Goal: Task Accomplishment & Management: Manage account settings

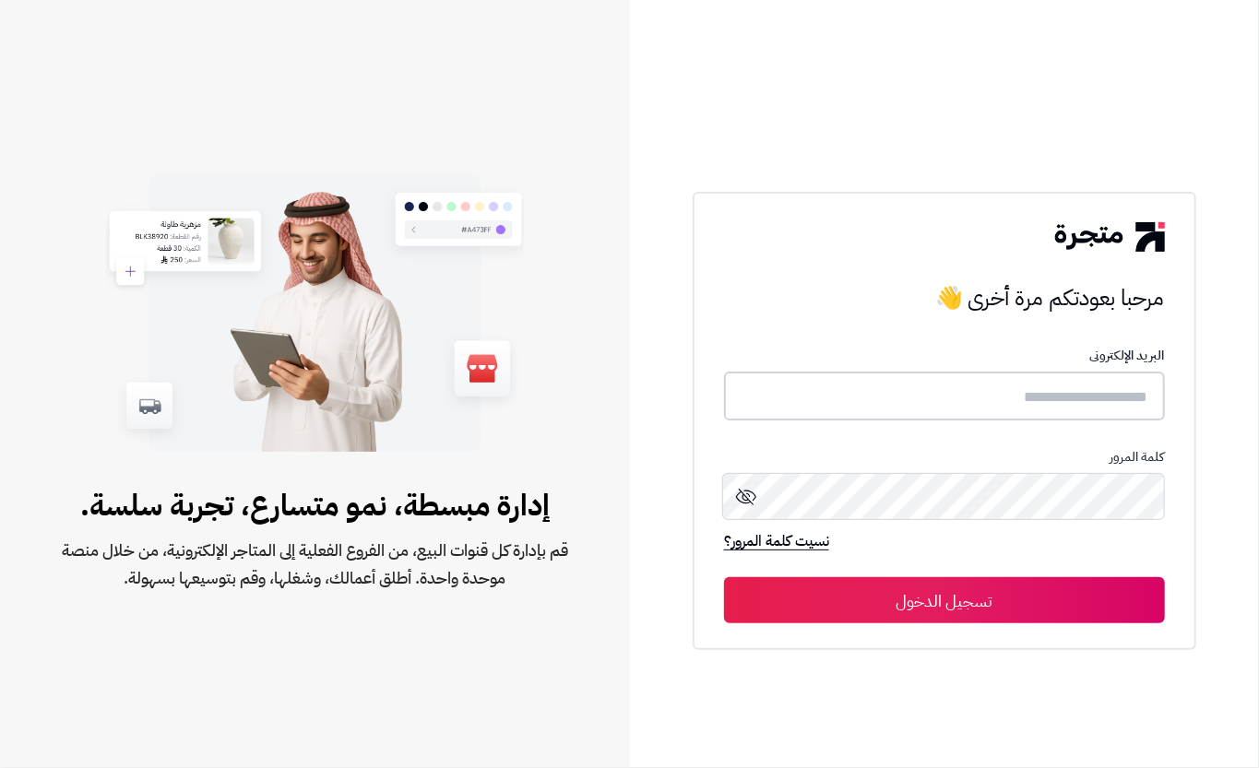
click at [1053, 377] on input "text" at bounding box center [944, 396] width 441 height 49
type input "****"
click at [960, 602] on button "تسجيل الدخول" at bounding box center [944, 599] width 441 height 46
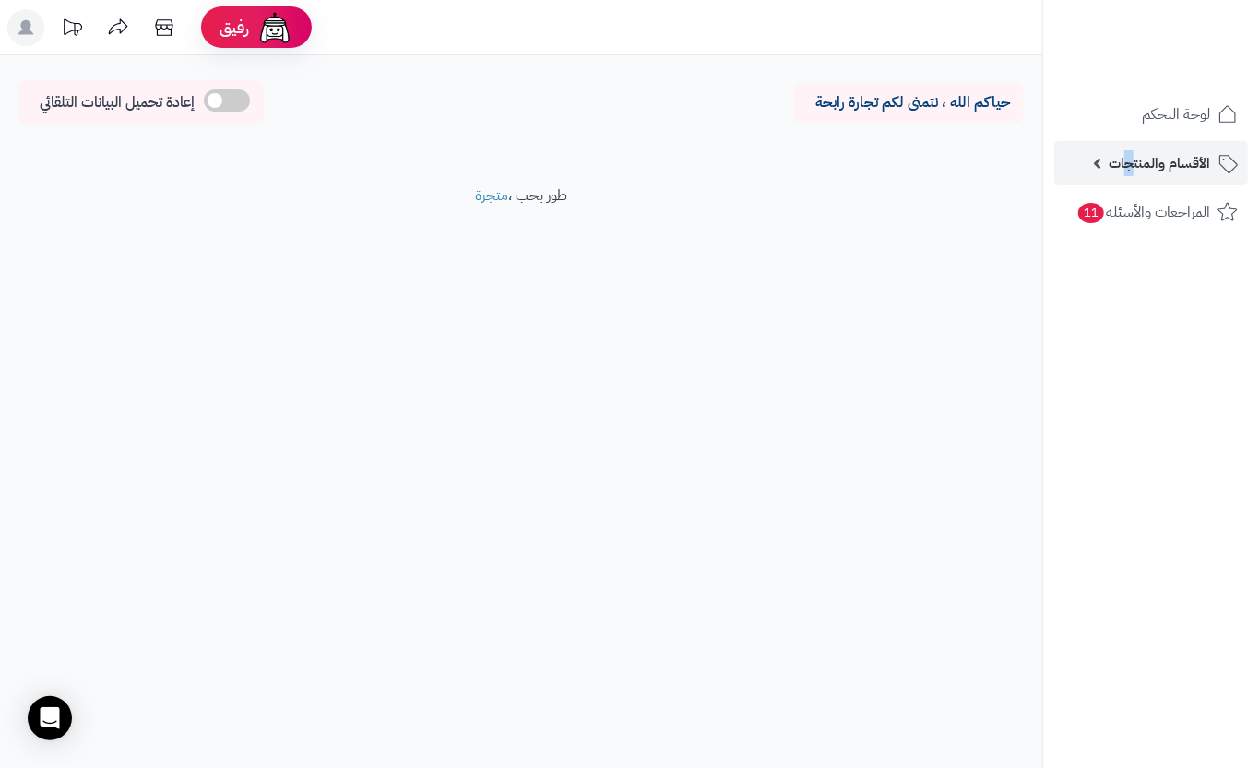
click at [1132, 160] on span "الأقسام والمنتجات" at bounding box center [1158, 163] width 101 height 26
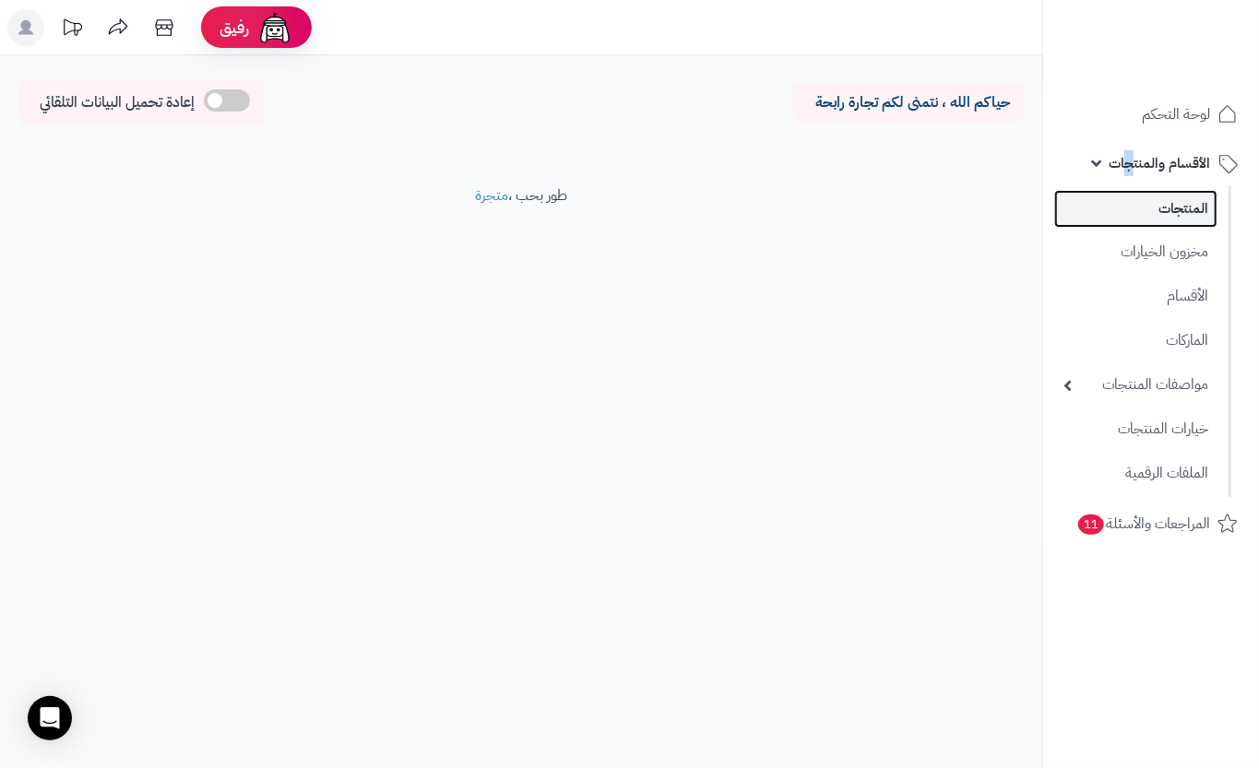
click at [1130, 200] on link "المنتجات" at bounding box center [1135, 209] width 163 height 38
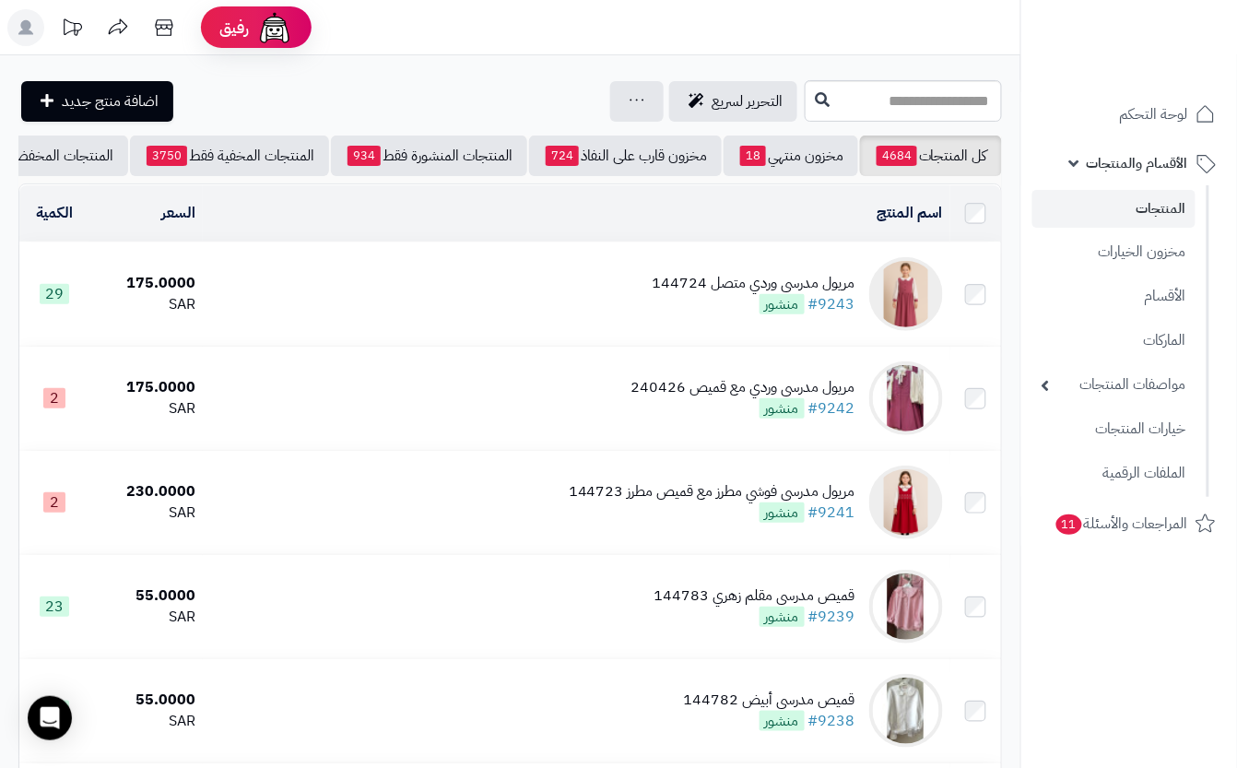
click at [432, 295] on td "مريول مدرسي وردي متصل 144724 #9243 منشور" at bounding box center [577, 294] width 748 height 103
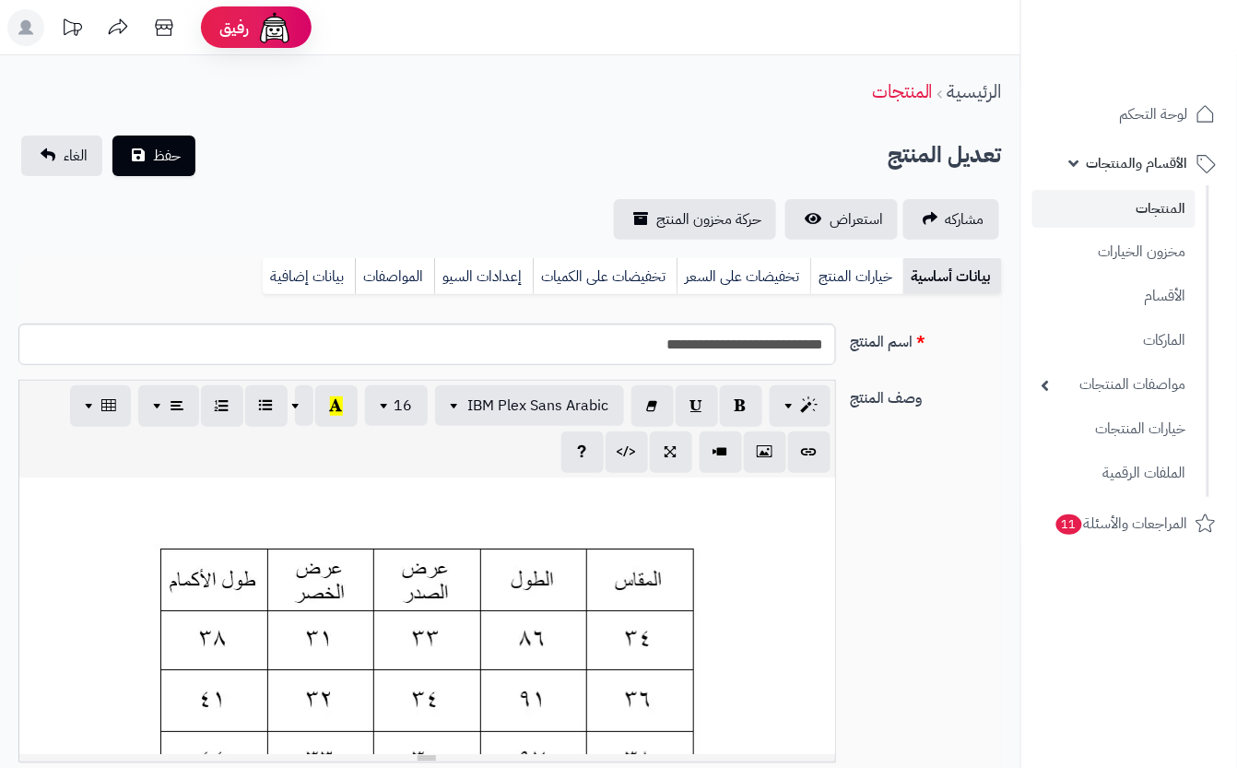
scroll to position [0, 20]
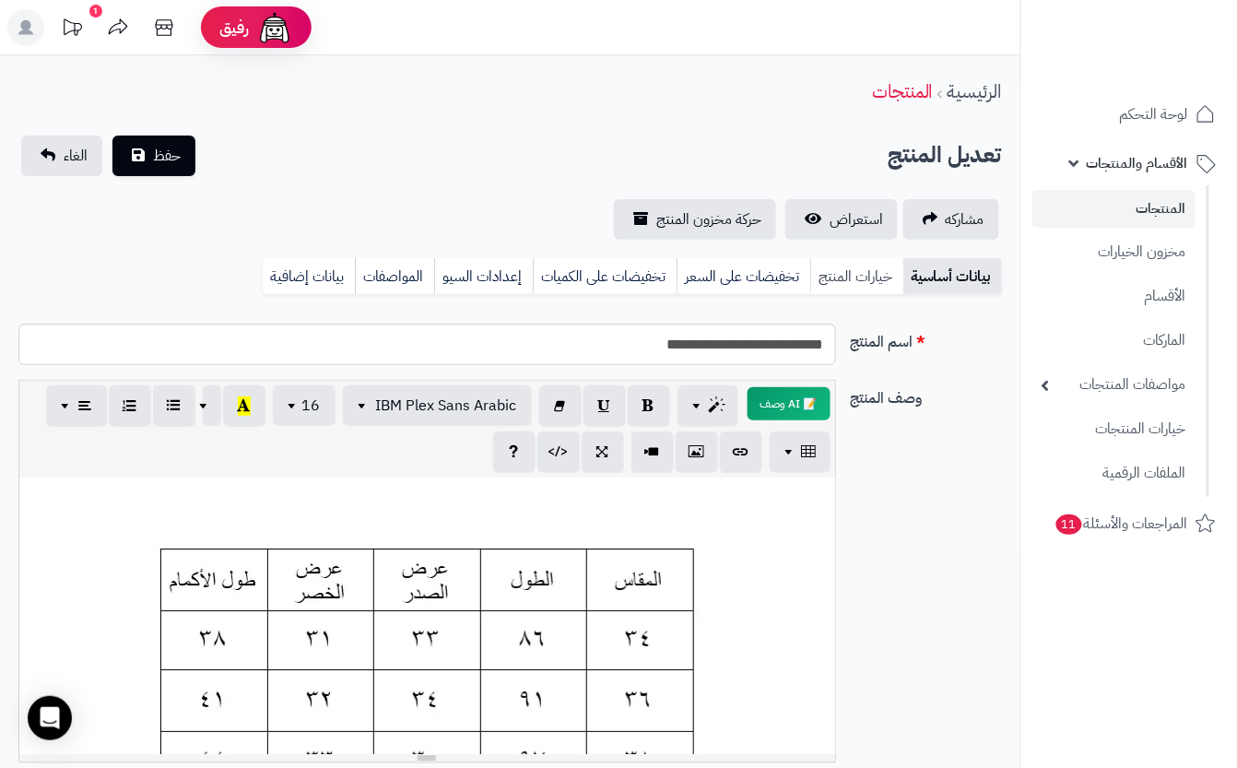
click at [846, 273] on link "خيارات المنتج" at bounding box center [856, 276] width 93 height 37
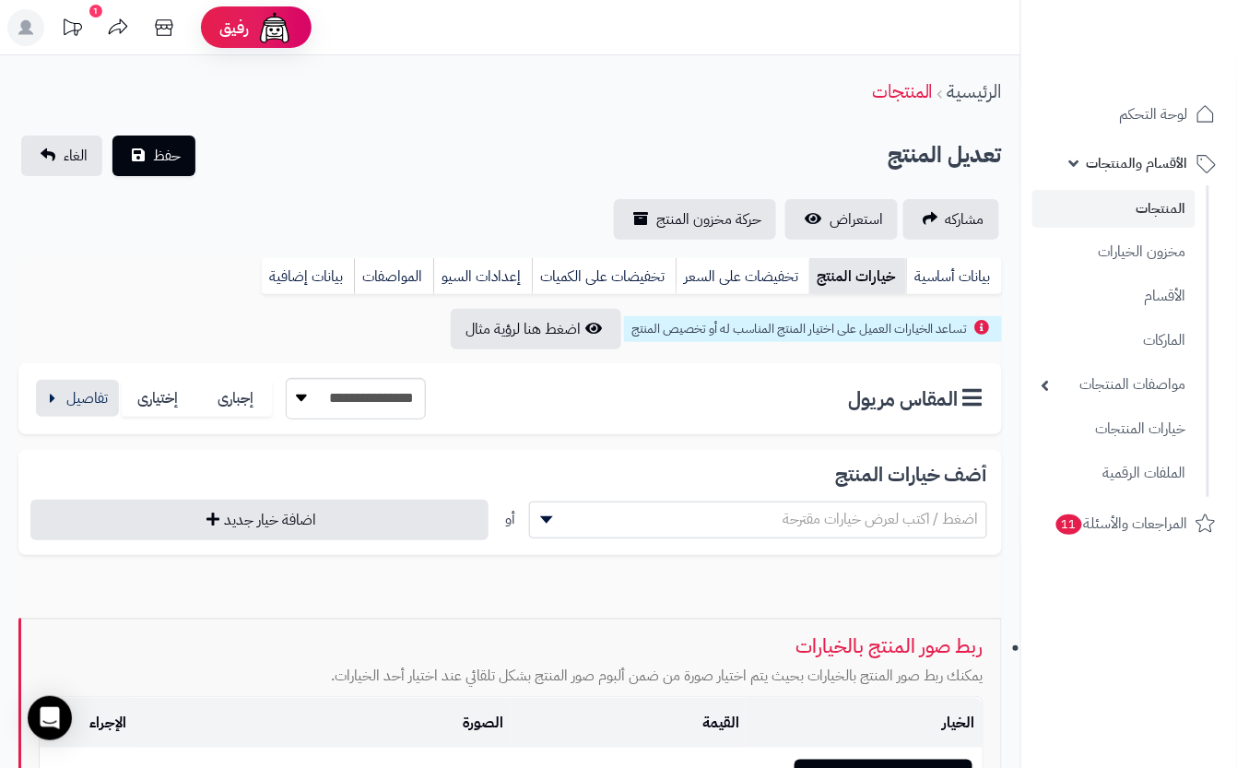
click at [119, 396] on div "**********" at bounding box center [229, 398] width 393 height 41
click at [100, 396] on button "button" at bounding box center [77, 397] width 83 height 37
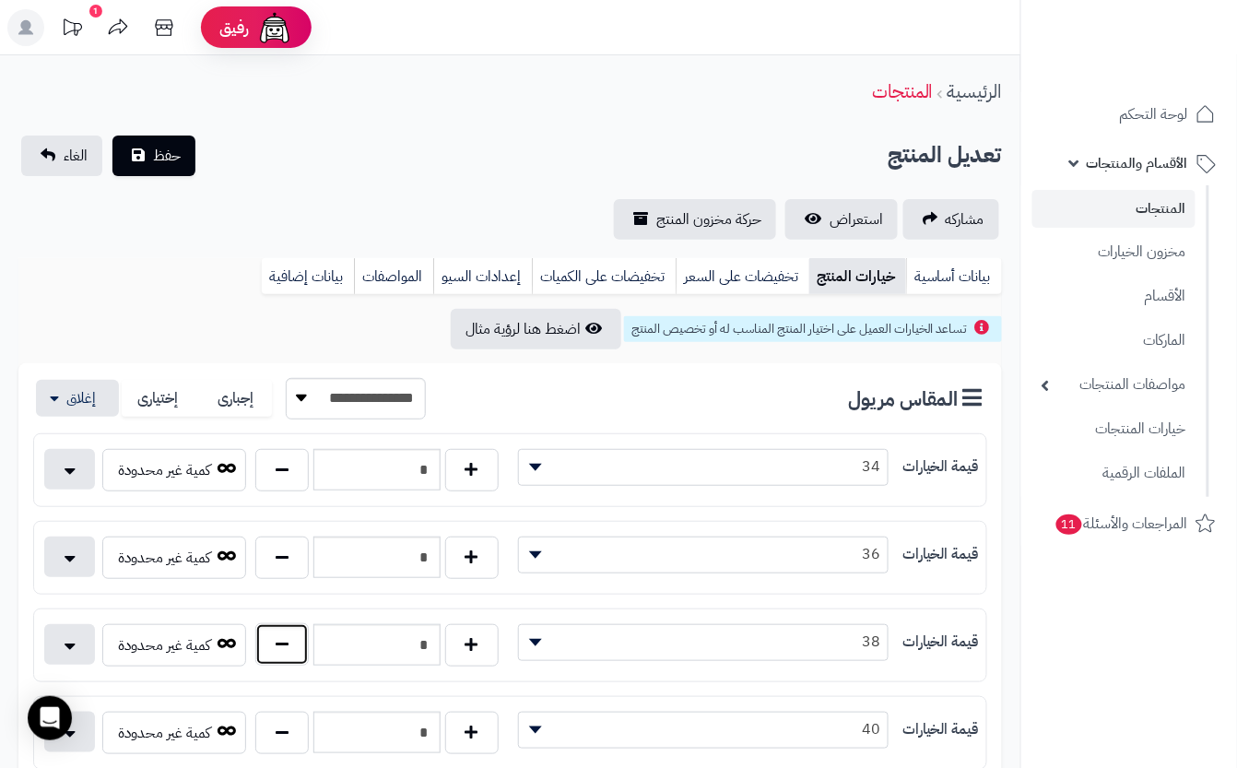
click at [286, 655] on button "button" at bounding box center [281, 644] width 53 height 42
type input "*"
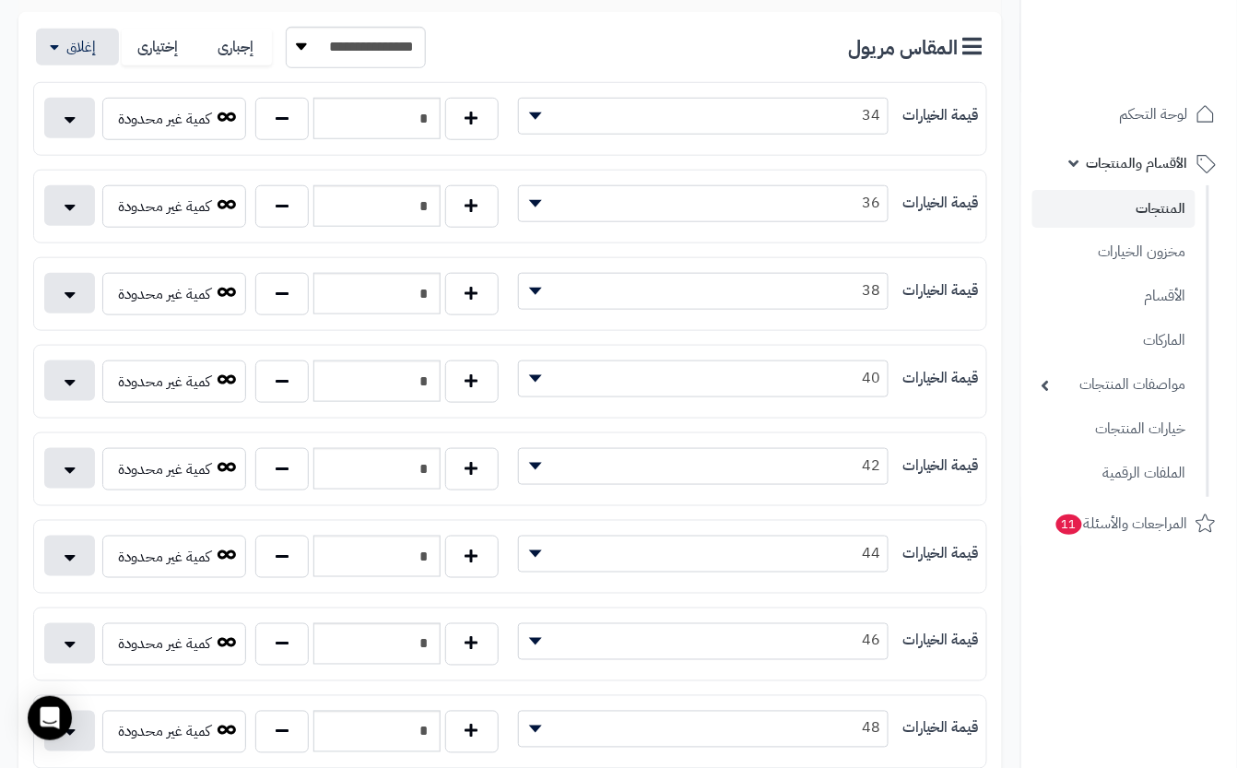
scroll to position [369, 0]
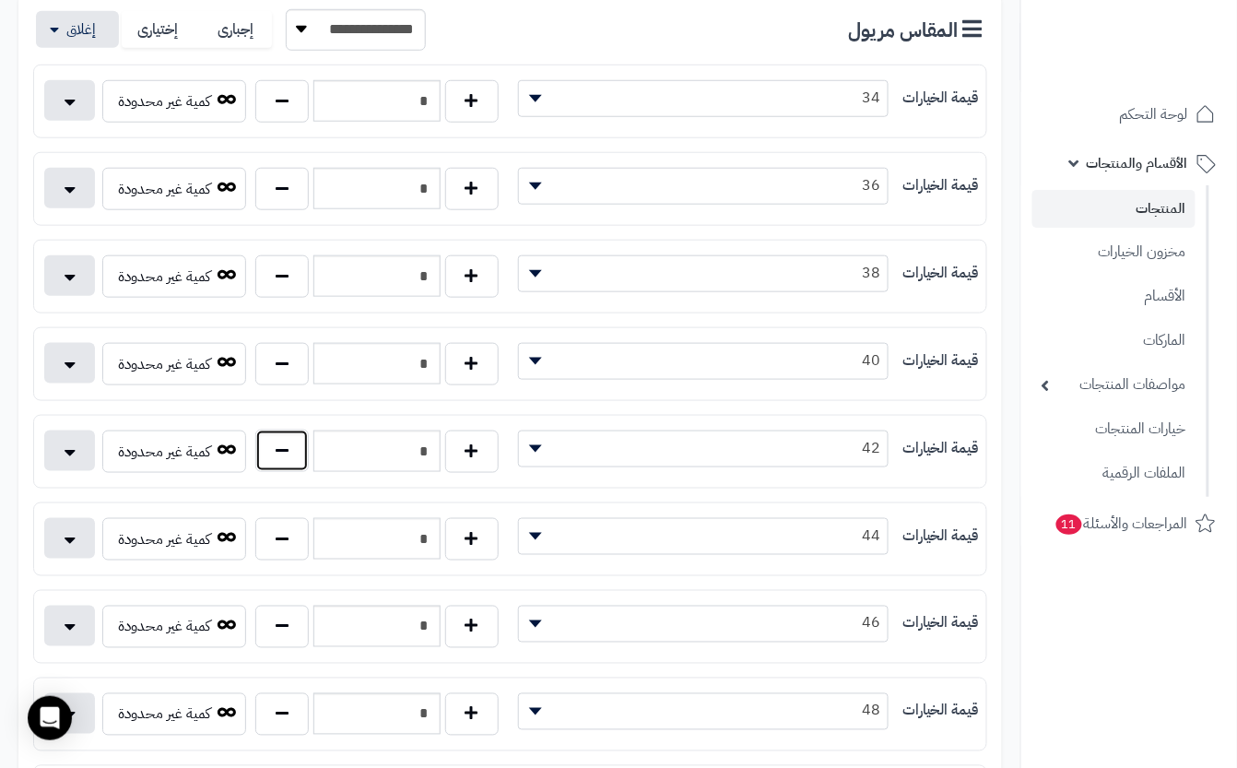
click at [280, 457] on button "button" at bounding box center [281, 451] width 53 height 42
type input "*"
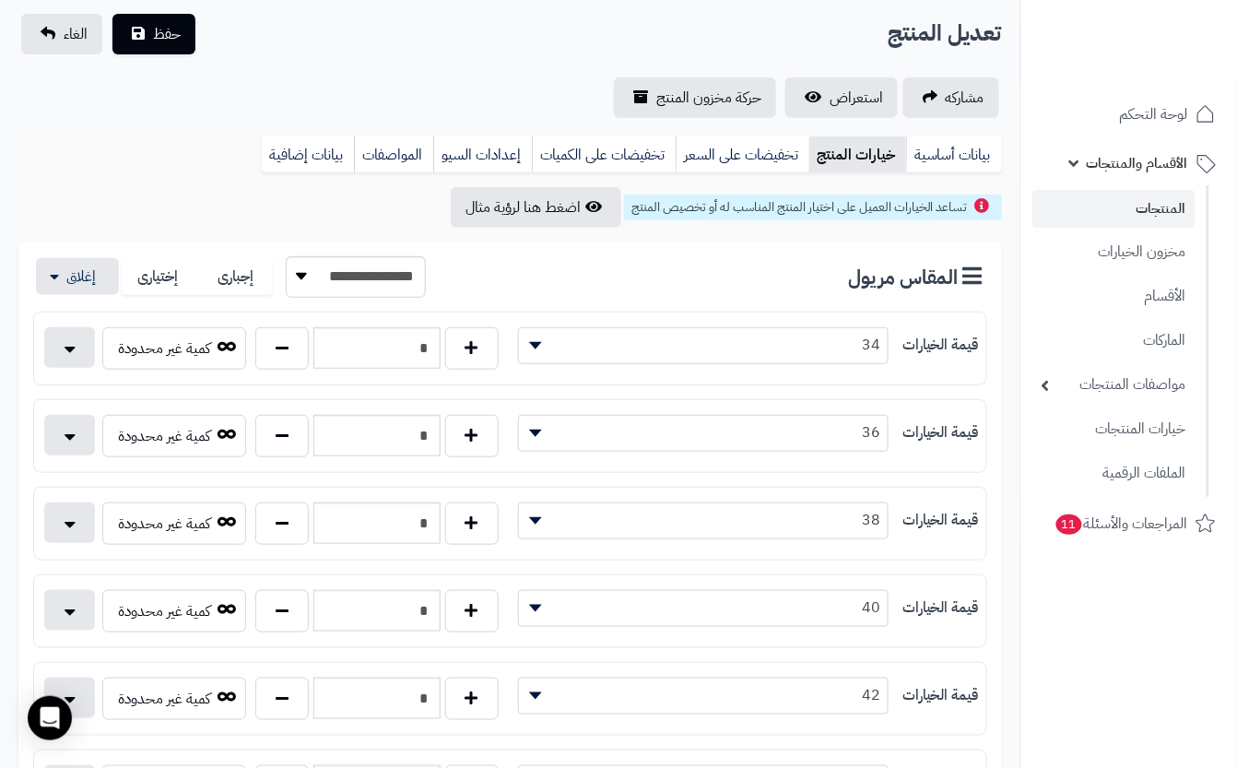
scroll to position [0, 0]
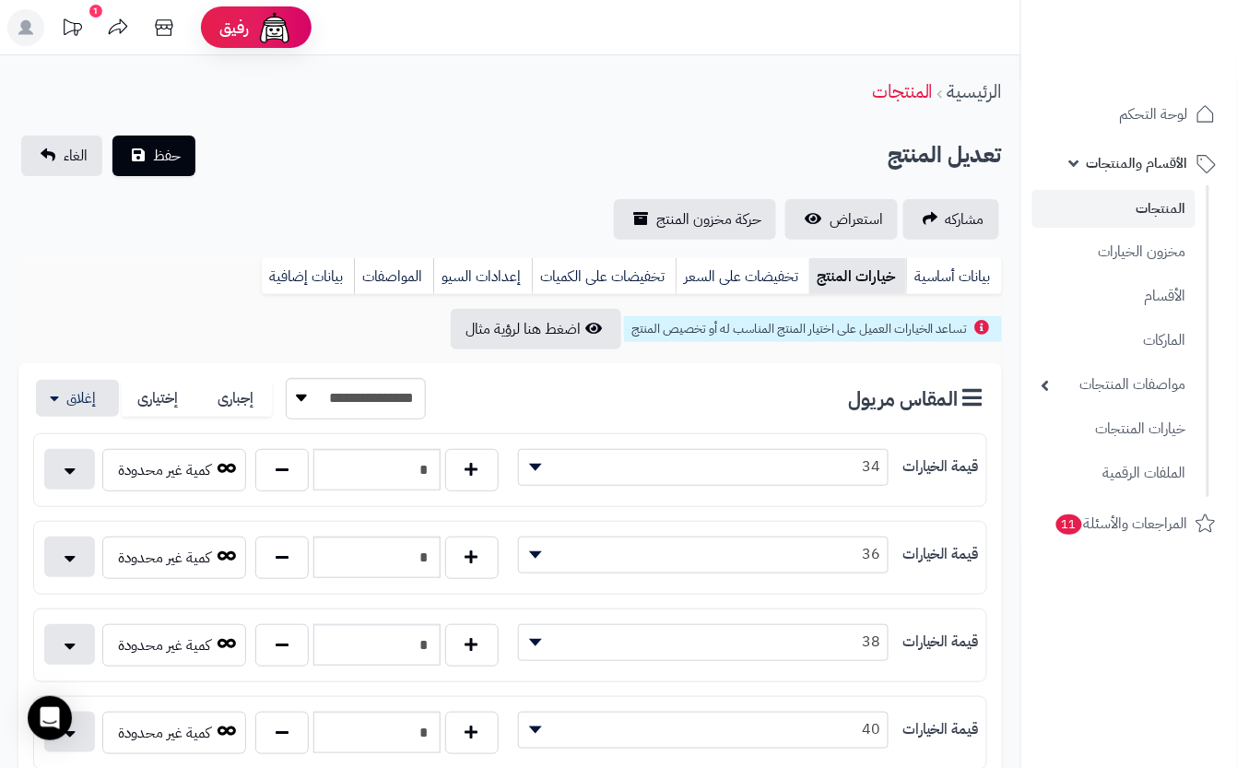
click at [323, 208] on div "مشاركه استعراض حركة مخزون المنتج" at bounding box center [510, 219] width 984 height 41
click at [159, 159] on span "حفظ" at bounding box center [167, 155] width 28 height 22
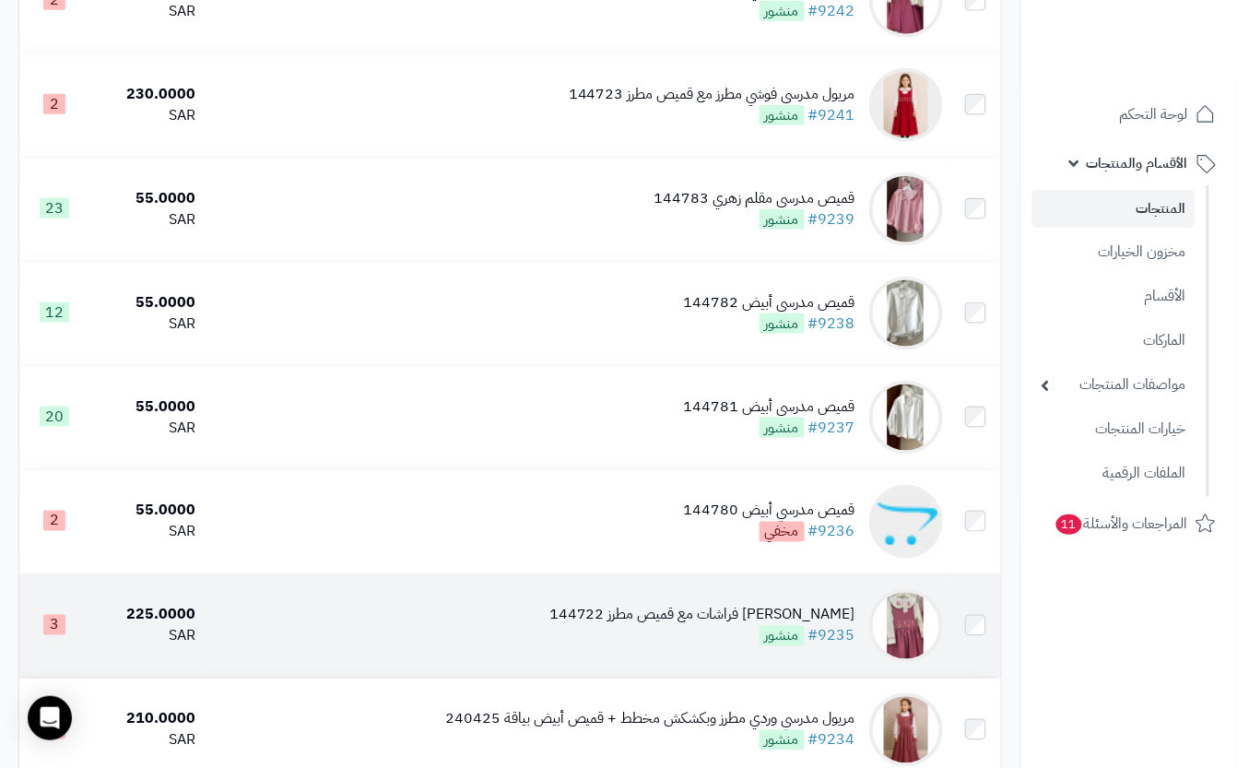
scroll to position [491, 0]
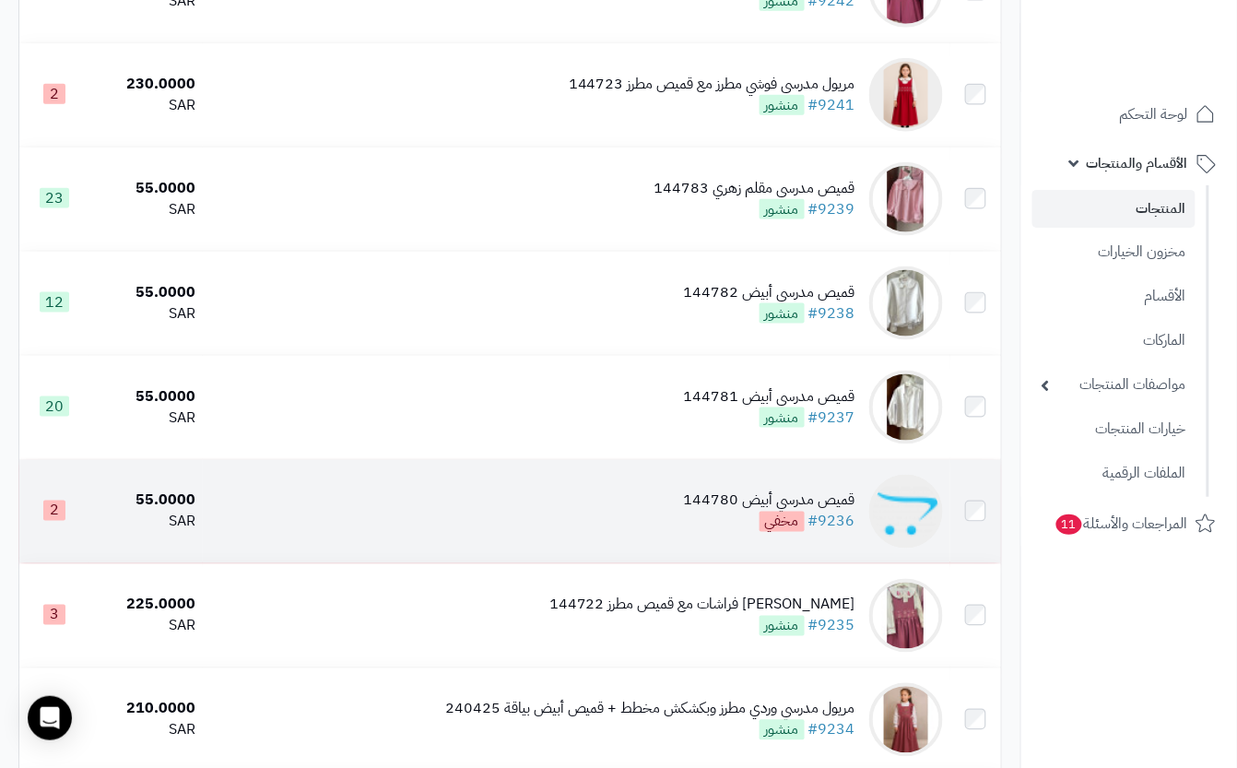
click at [664, 562] on td "قميص مدرسي أبيض 144780 #9236 مخفي" at bounding box center [577, 511] width 748 height 103
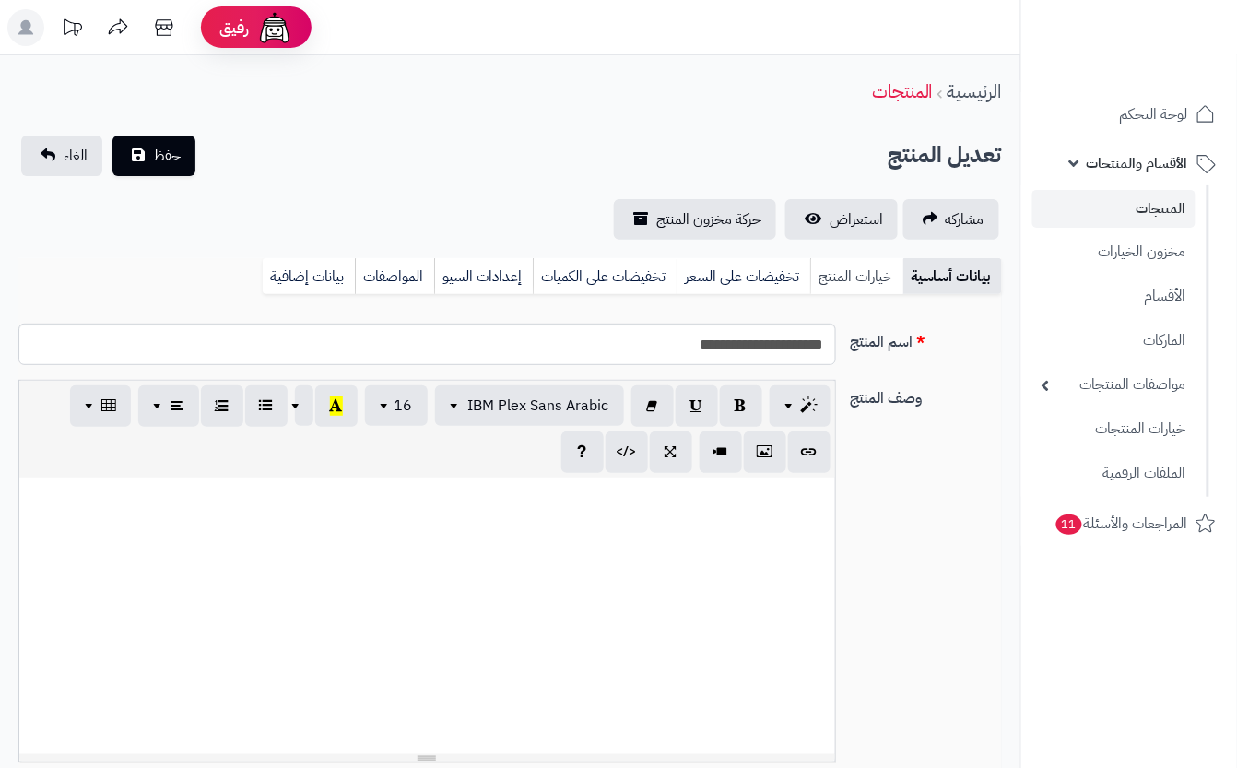
click at [841, 278] on link "خيارات المنتج" at bounding box center [856, 276] width 93 height 37
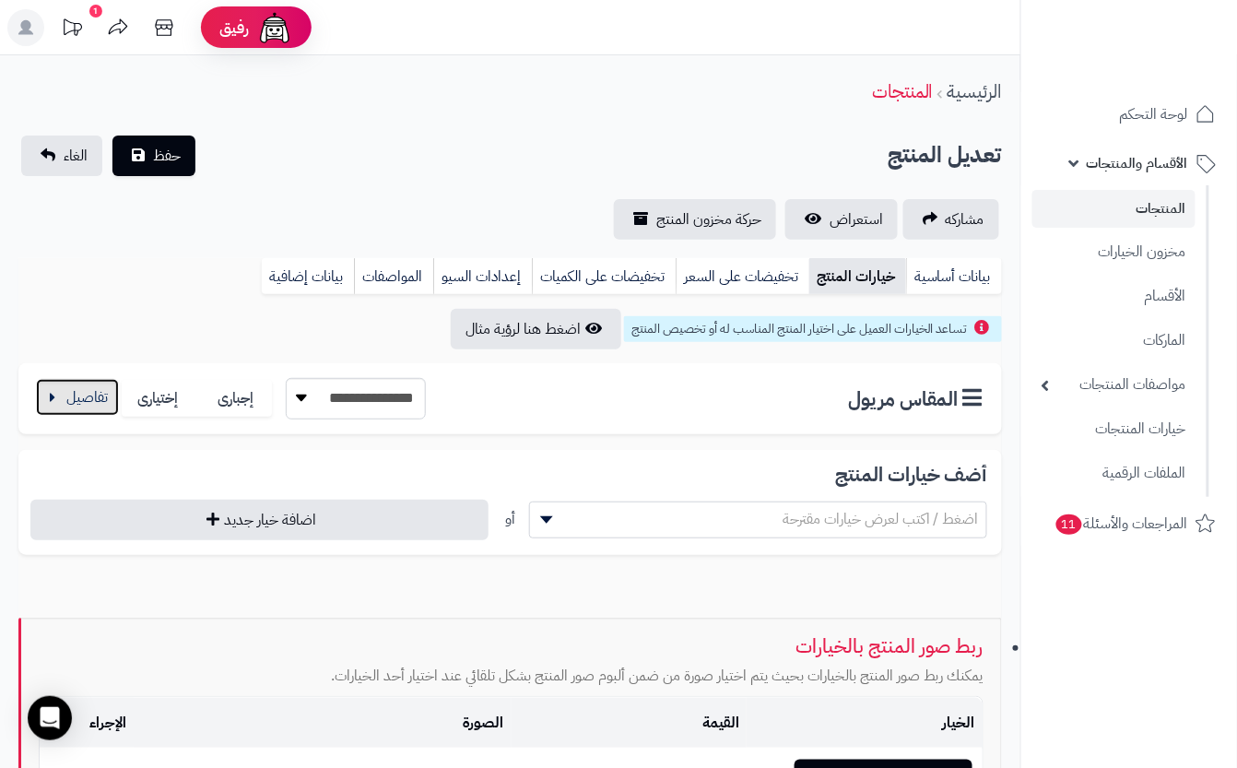
click at [63, 403] on button "button" at bounding box center [77, 397] width 83 height 37
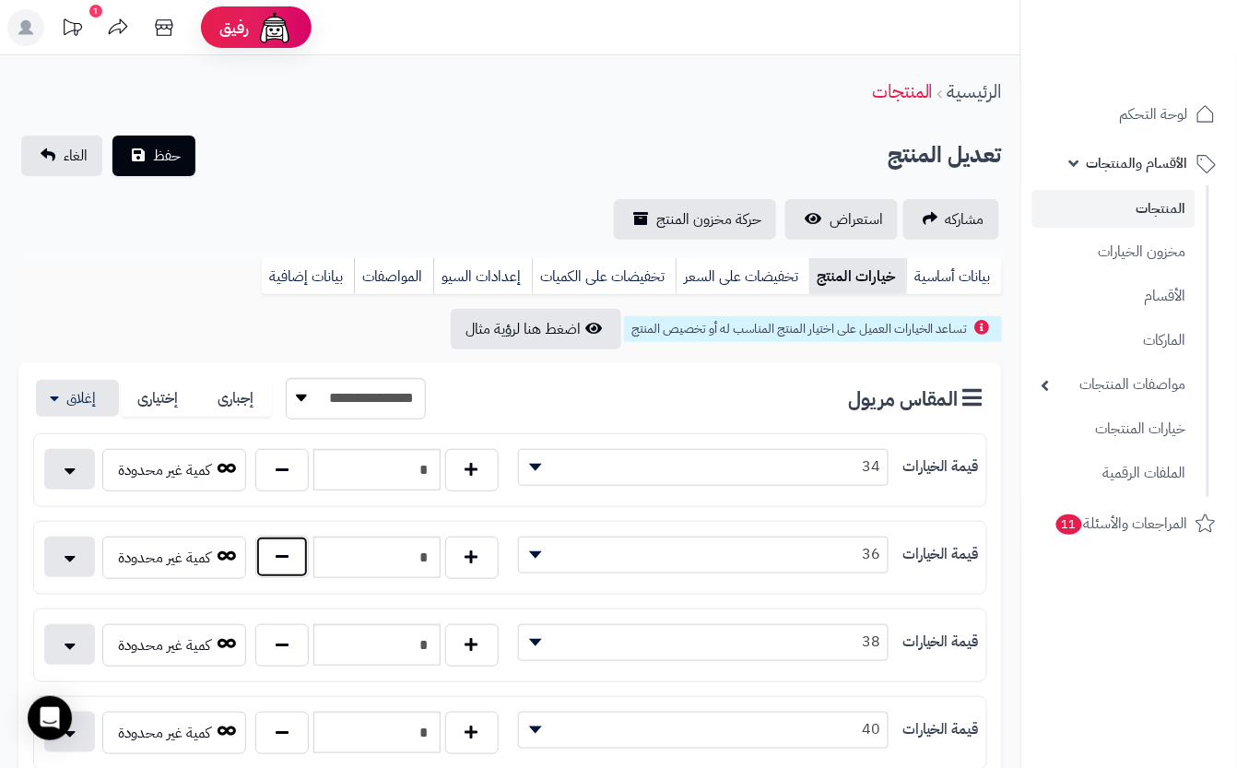
click at [280, 572] on button "button" at bounding box center [281, 557] width 53 height 42
type input "*"
click at [183, 160] on button "حفظ" at bounding box center [153, 155] width 83 height 41
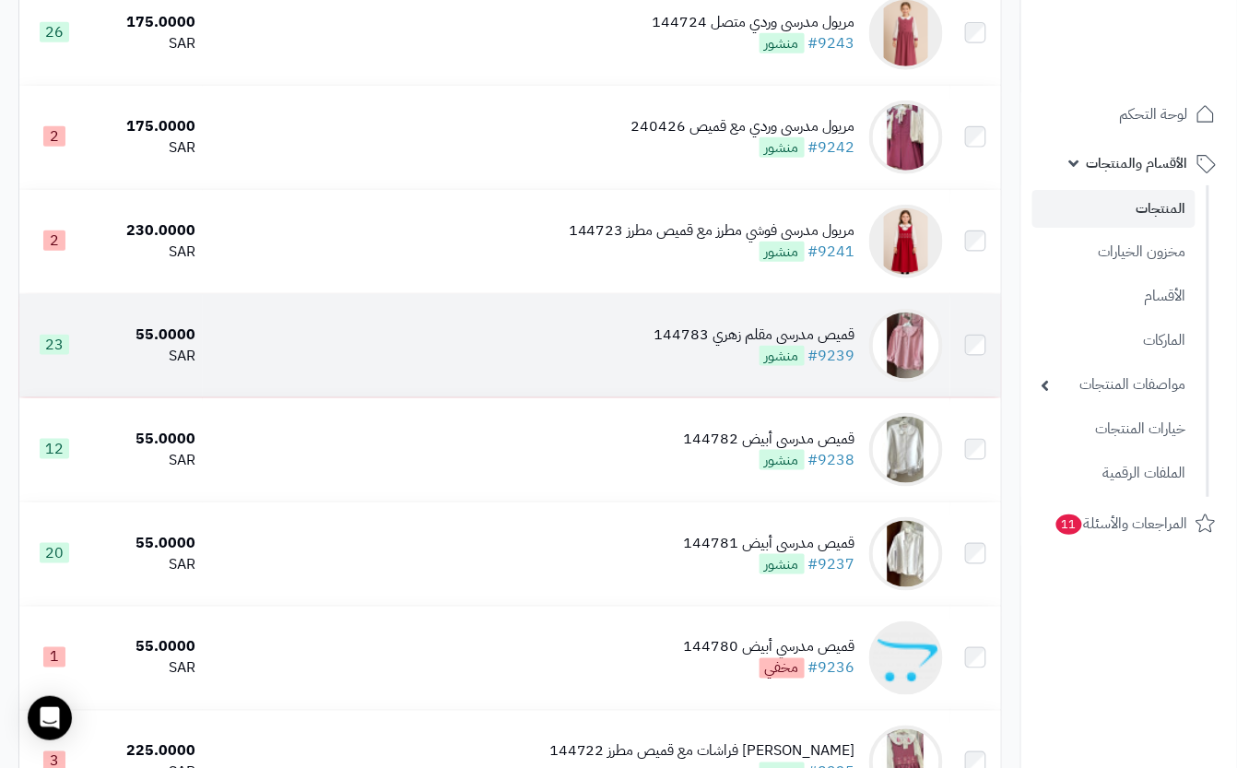
scroll to position [369, 0]
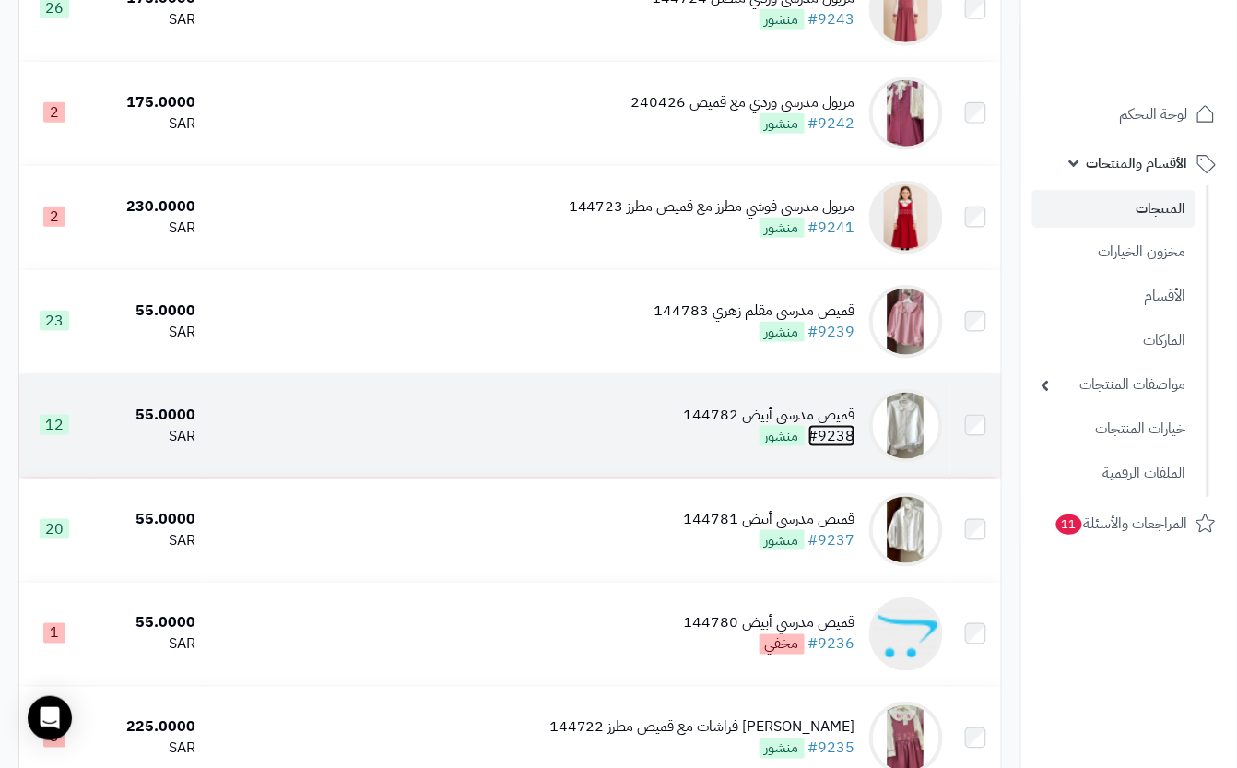
click at [812, 447] on link "#9238" at bounding box center [832, 436] width 47 height 22
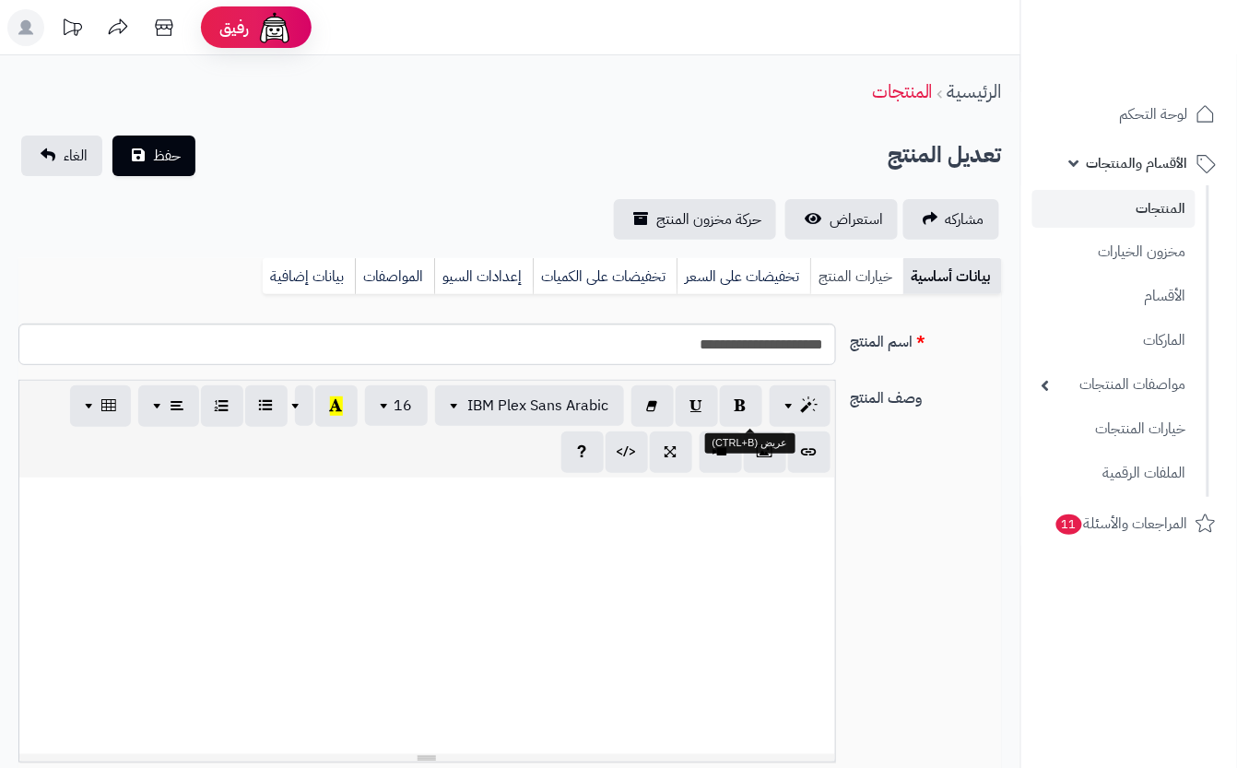
click at [867, 282] on link "خيارات المنتج" at bounding box center [856, 276] width 93 height 37
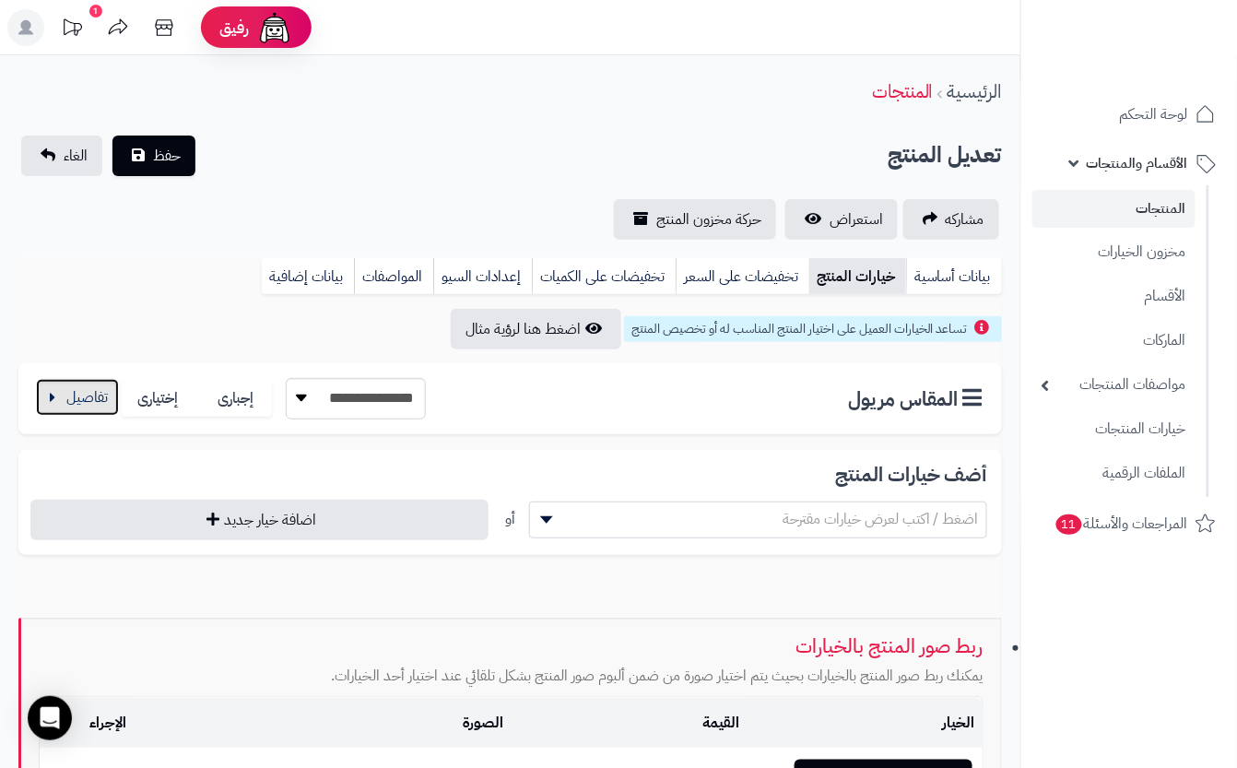
click at [90, 403] on button "button" at bounding box center [77, 397] width 83 height 37
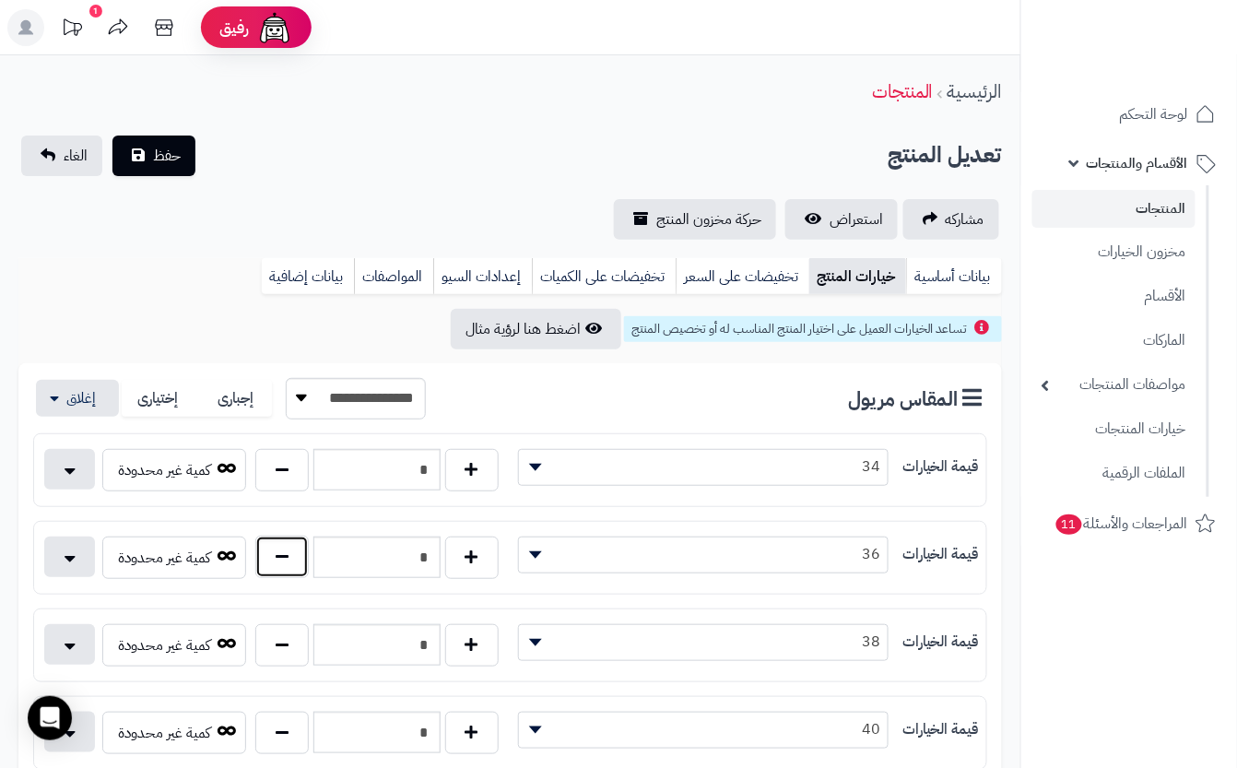
click at [281, 561] on button "button" at bounding box center [281, 557] width 53 height 42
type input "*"
click at [173, 159] on span "حفظ" at bounding box center [167, 155] width 28 height 22
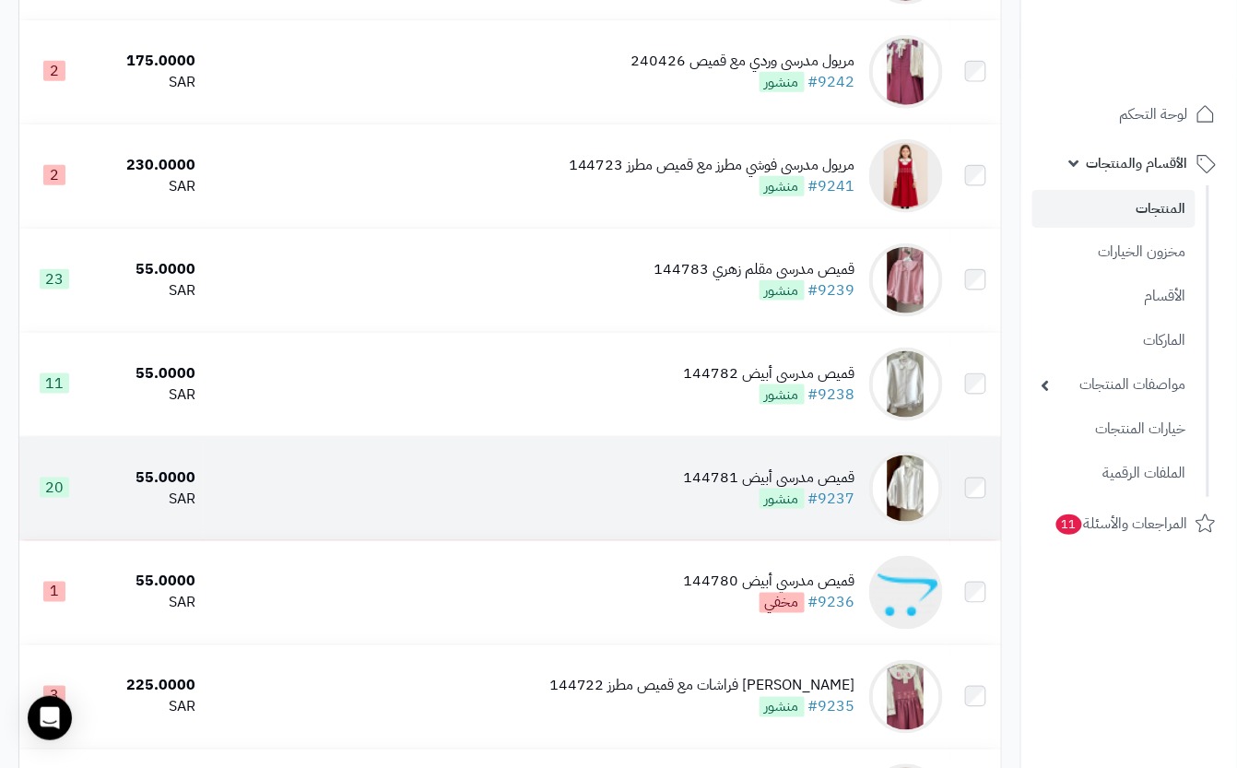
scroll to position [491, 0]
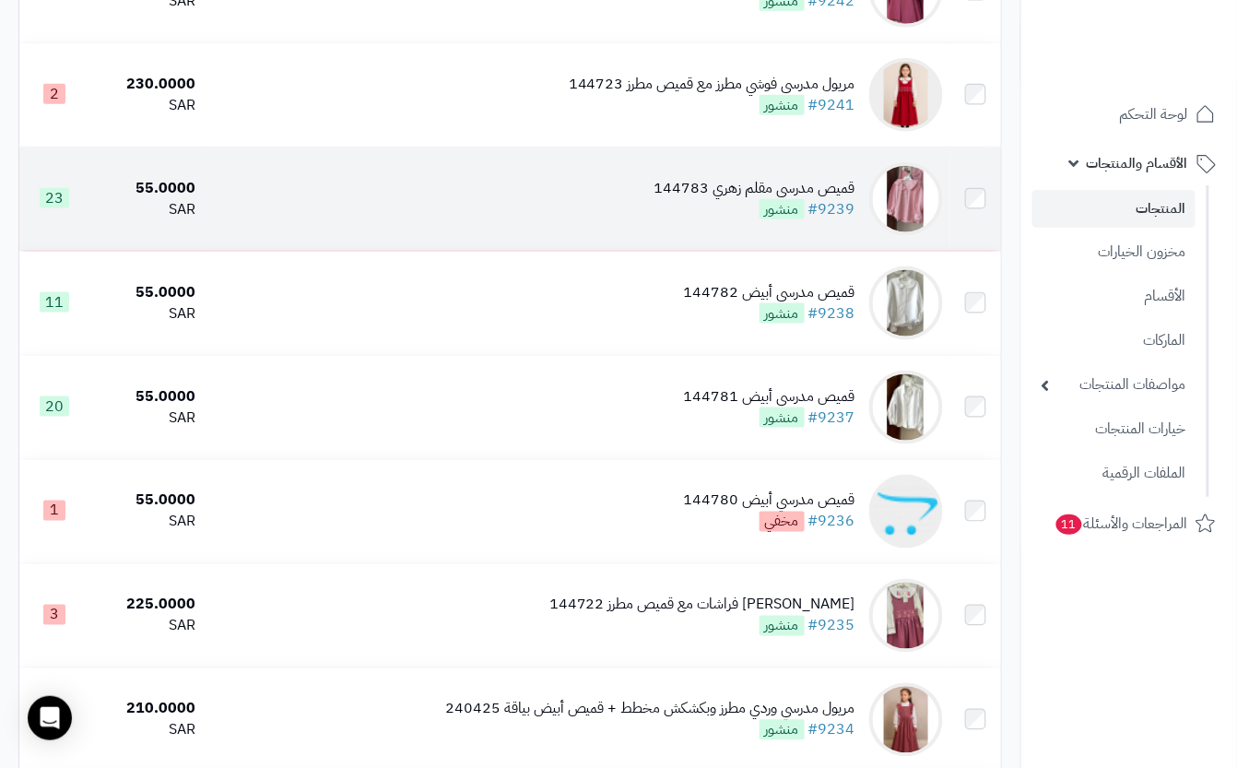
click at [642, 238] on td "قميص مدرسي مقلم زهري 144783 #9239 منشور" at bounding box center [577, 199] width 748 height 103
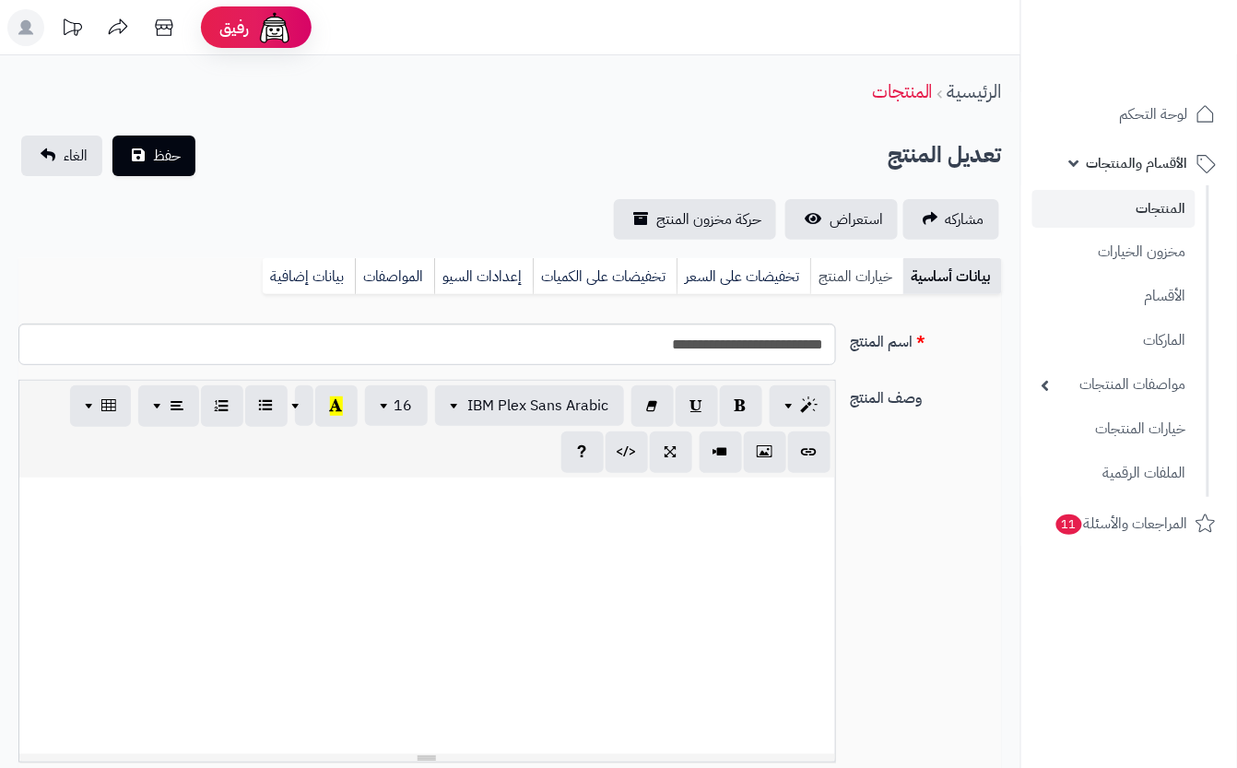
click at [893, 263] on link "خيارات المنتج" at bounding box center [856, 276] width 93 height 37
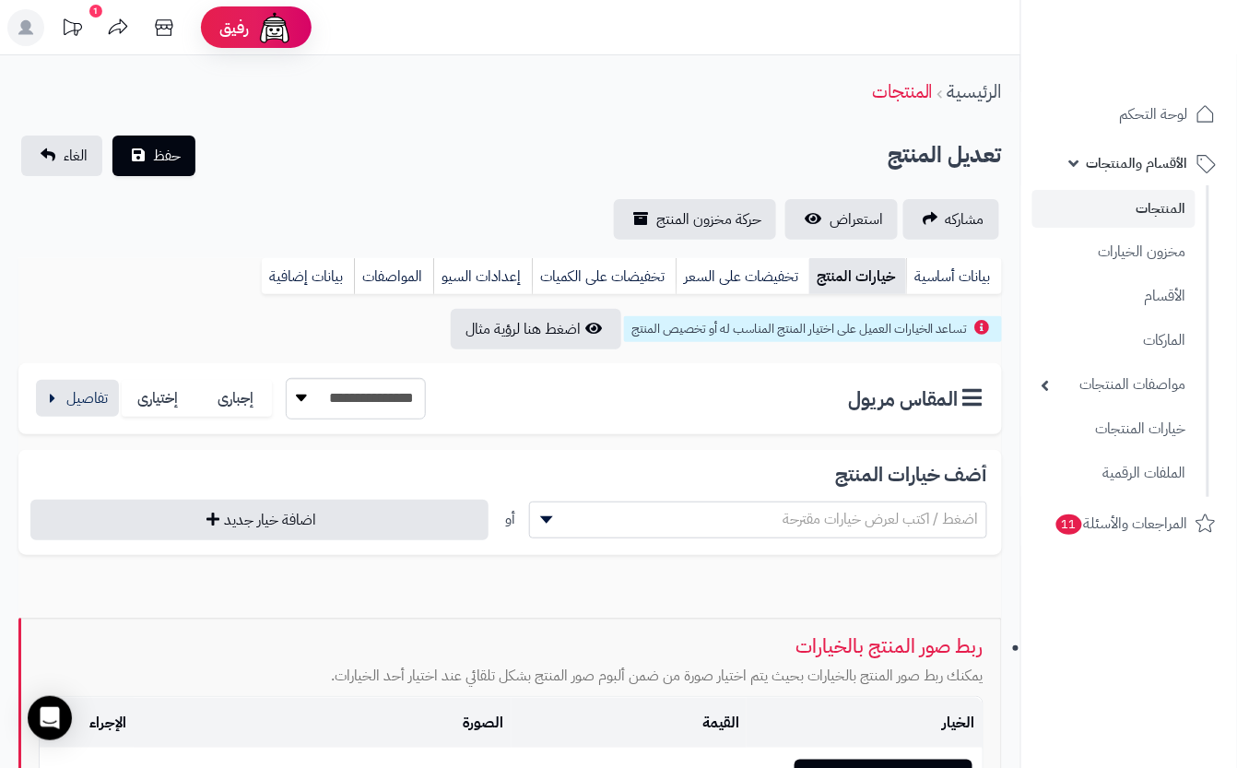
click at [119, 385] on div "**********" at bounding box center [229, 398] width 393 height 41
click at [105, 396] on button "button" at bounding box center [77, 397] width 83 height 37
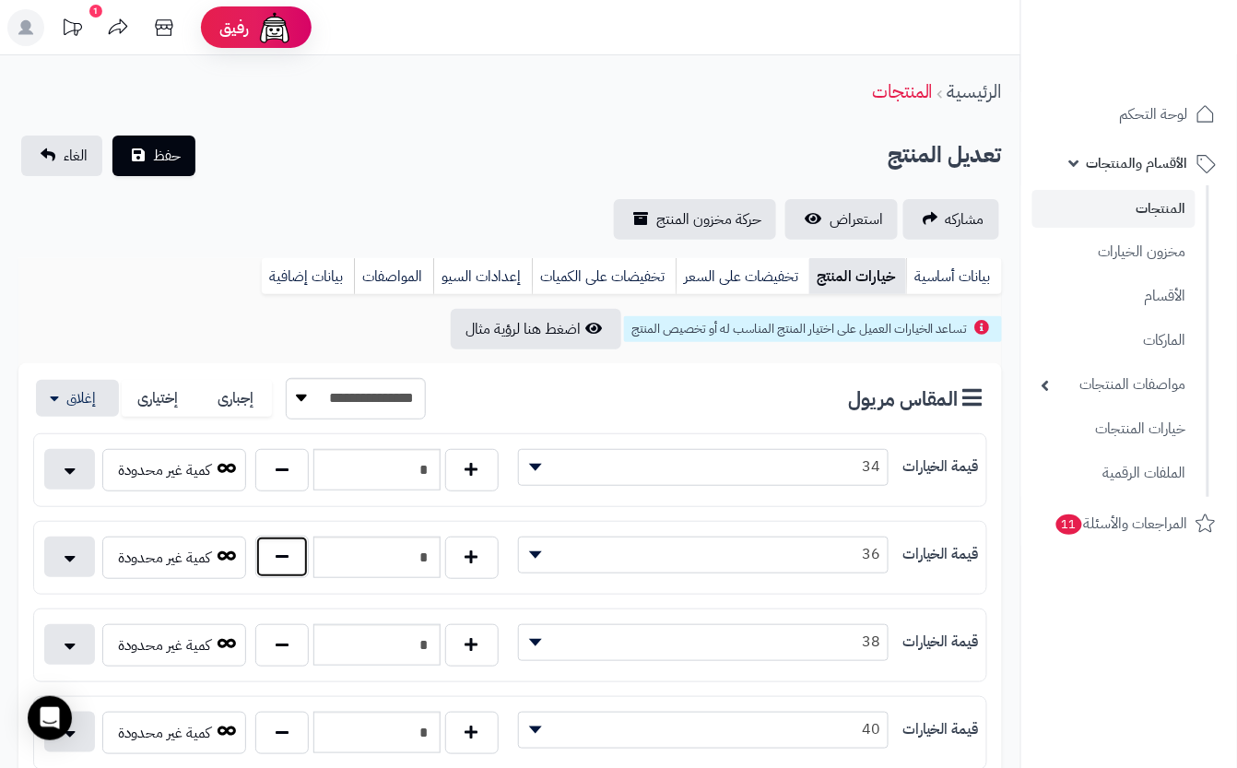
click at [289, 562] on button "button" at bounding box center [281, 557] width 53 height 42
type input "*"
drag, startPoint x: 260, startPoint y: 249, endPoint x: 170, endPoint y: 218, distance: 95.6
click at [155, 164] on span "حفظ" at bounding box center [167, 155] width 28 height 22
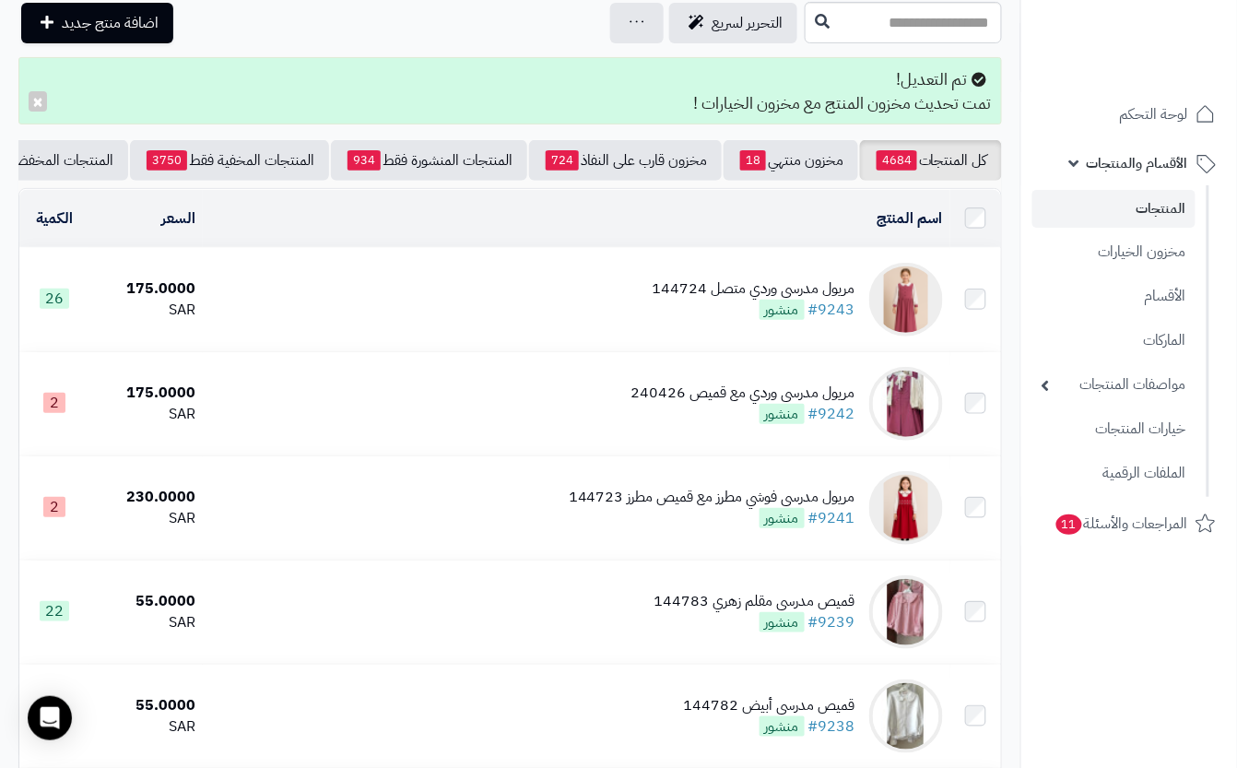
scroll to position [123, 0]
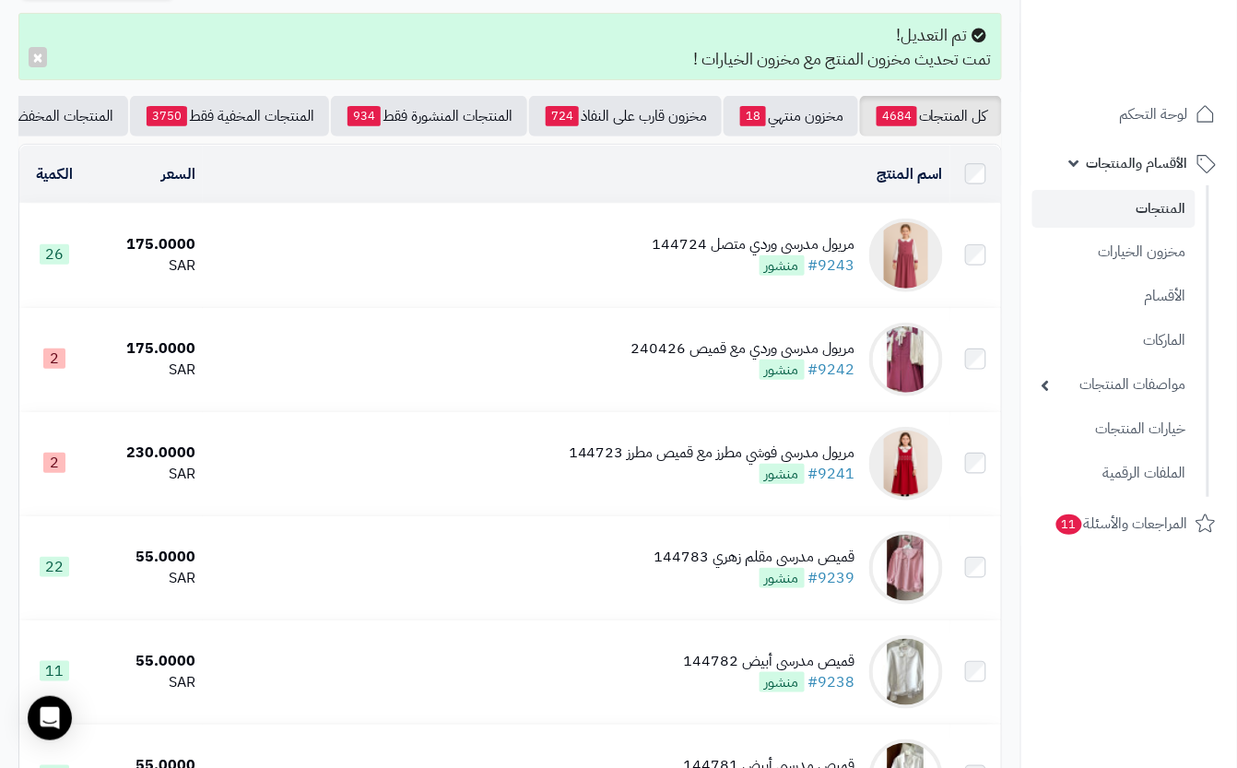
click at [585, 290] on td "مريول مدرسي وردي متصل 144724 #9243 منشور" at bounding box center [577, 255] width 748 height 103
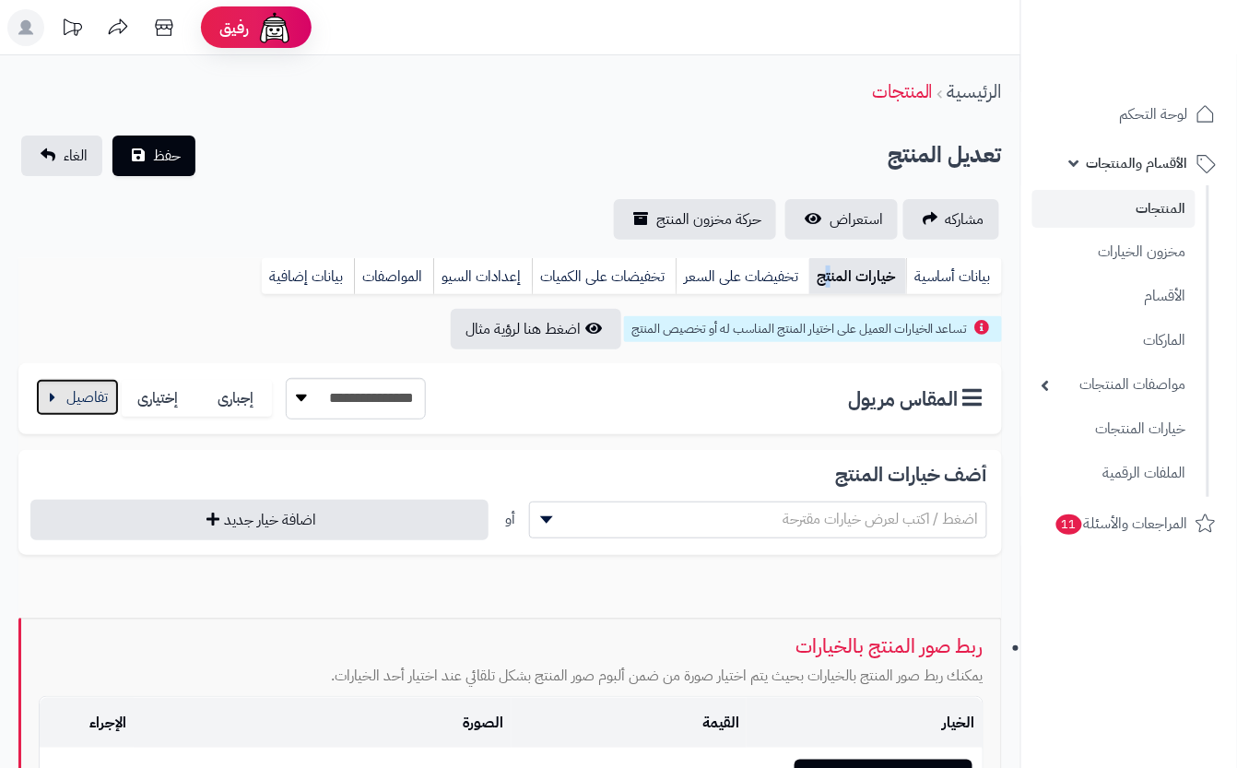
click at [70, 384] on button "button" at bounding box center [77, 397] width 83 height 37
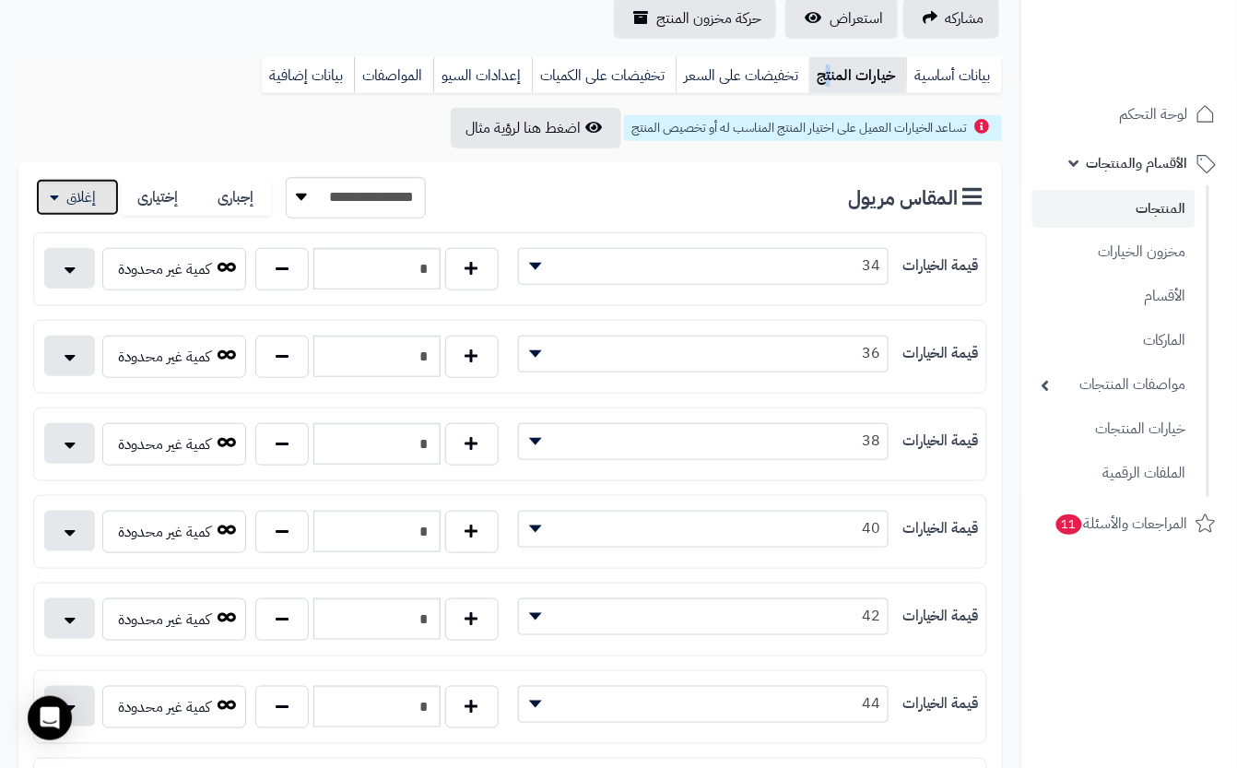
scroll to position [245, 0]
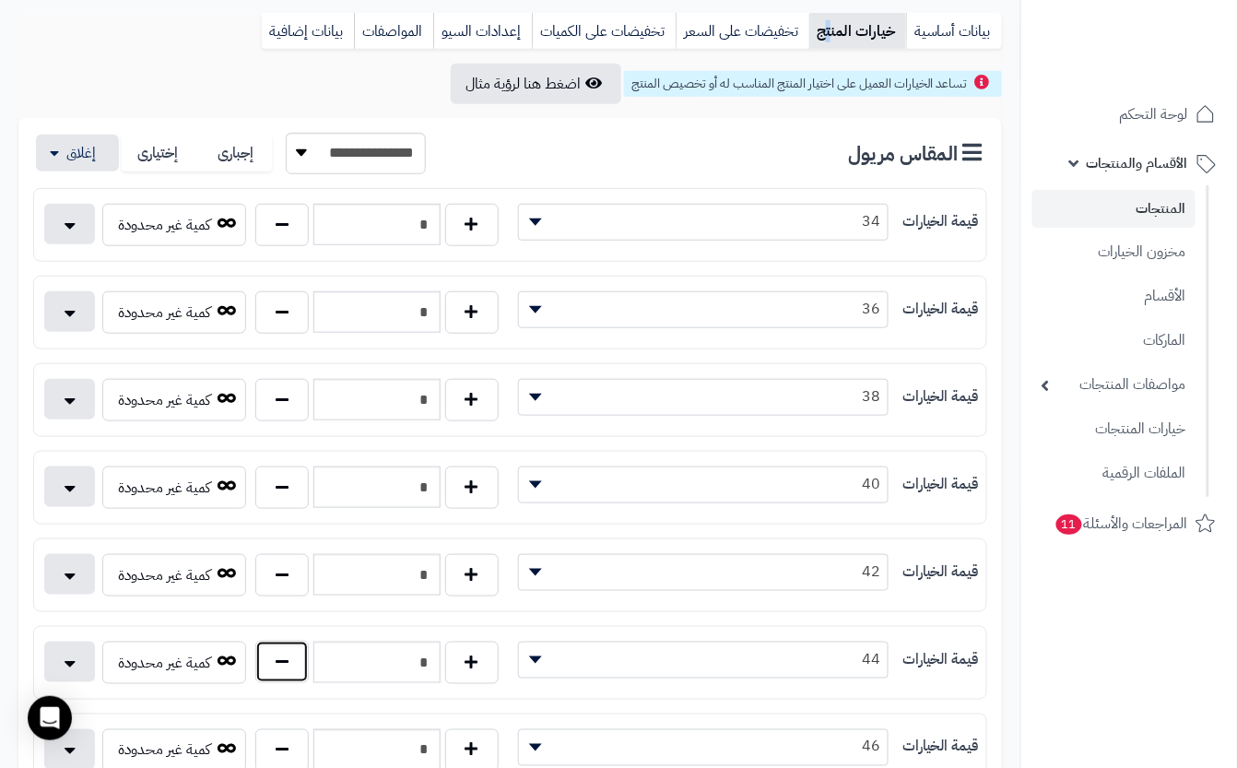
click at [277, 682] on button "button" at bounding box center [281, 662] width 53 height 42
type input "*"
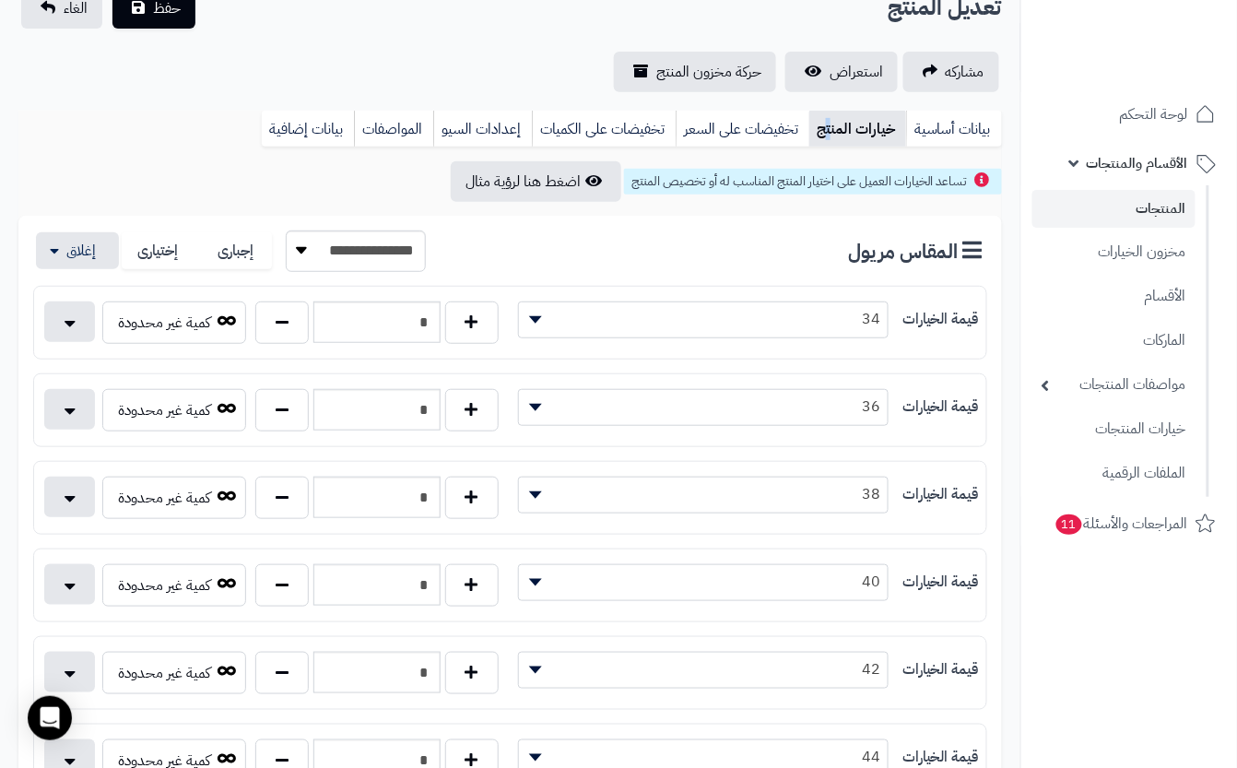
scroll to position [0, 0]
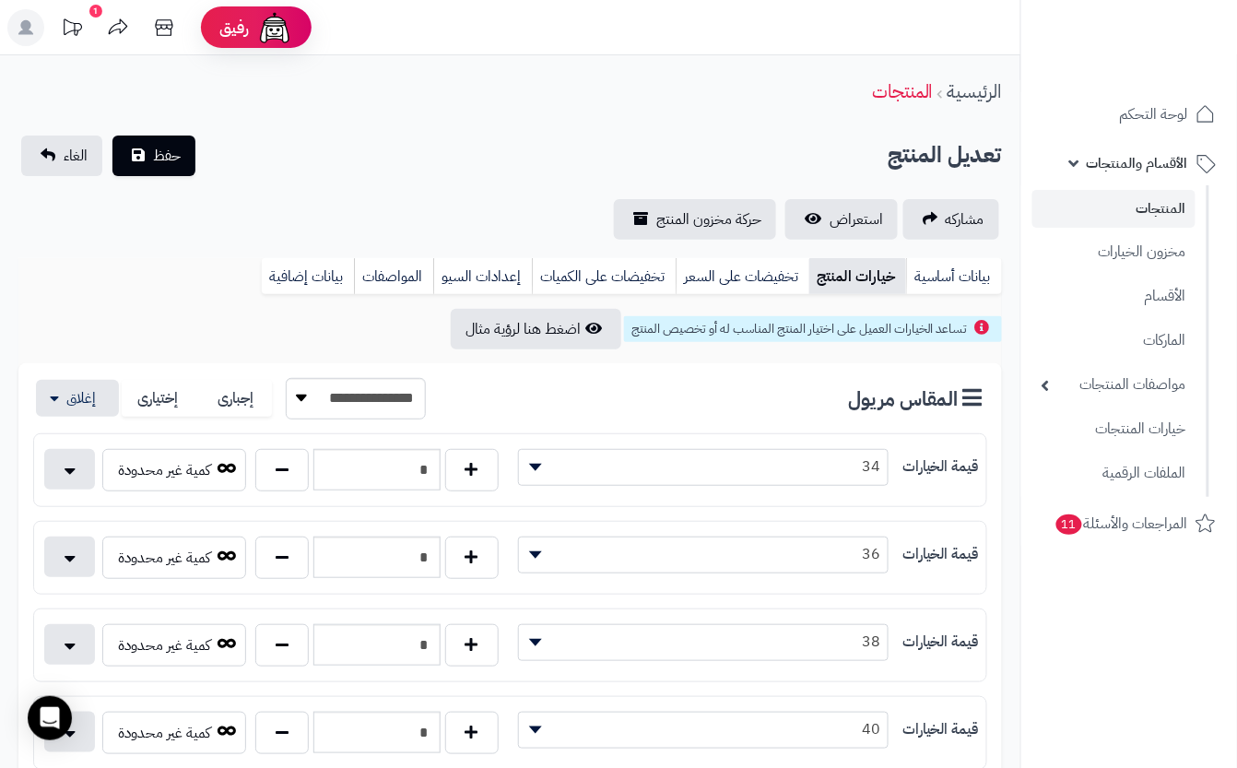
click at [148, 159] on button "حفظ" at bounding box center [153, 155] width 83 height 41
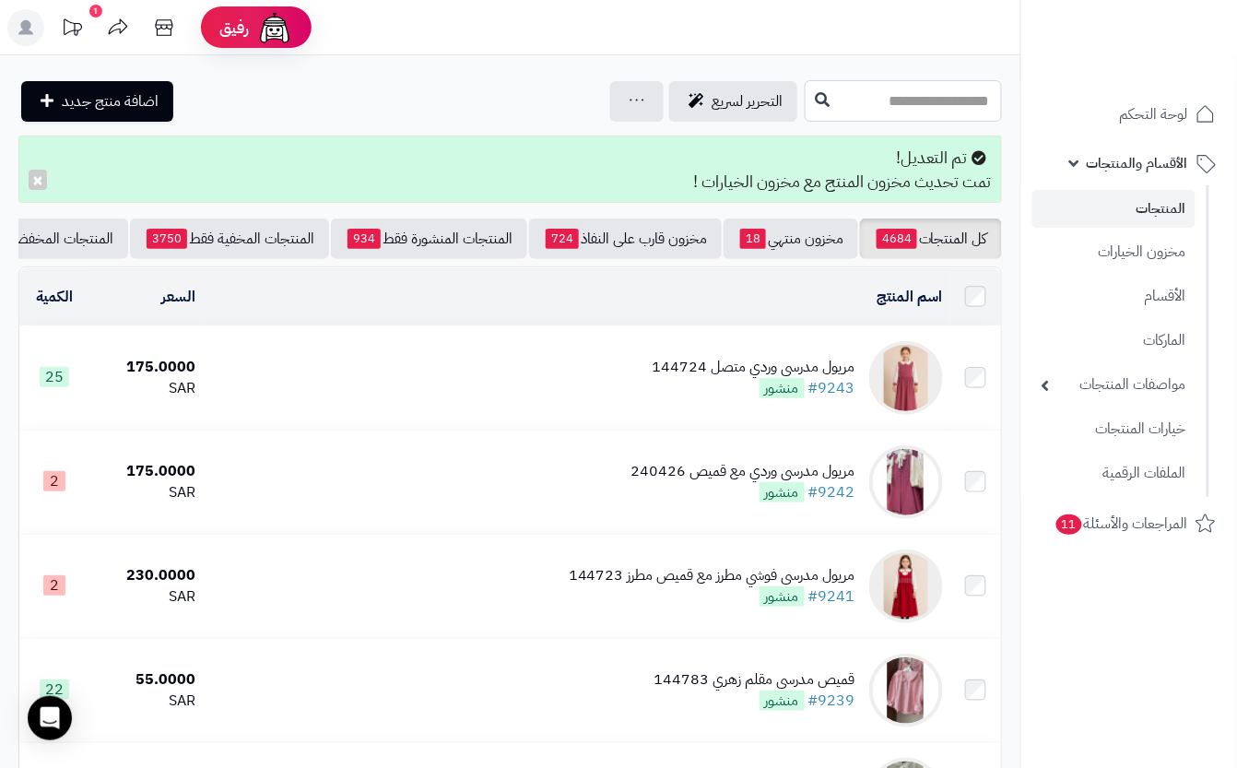
click at [821, 107] on input "text" at bounding box center [903, 100] width 197 height 41
